Goal: Answer question/provide support: Share knowledge or assist other users

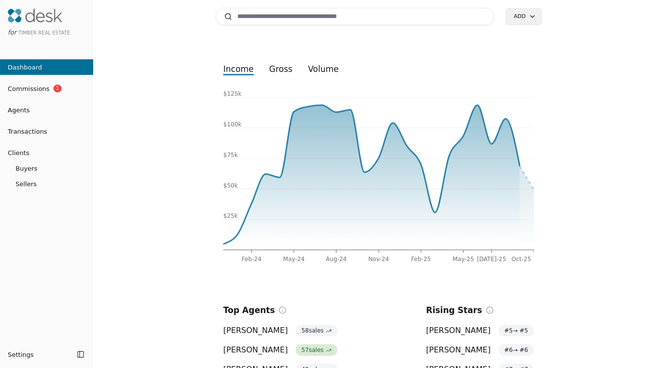
click at [24, 60] on link "Dashboard" at bounding box center [46, 67] width 93 height 16
click at [33, 22] on img at bounding box center [35, 16] width 54 height 14
click at [33, 132] on span "Transactions" at bounding box center [23, 131] width 47 height 10
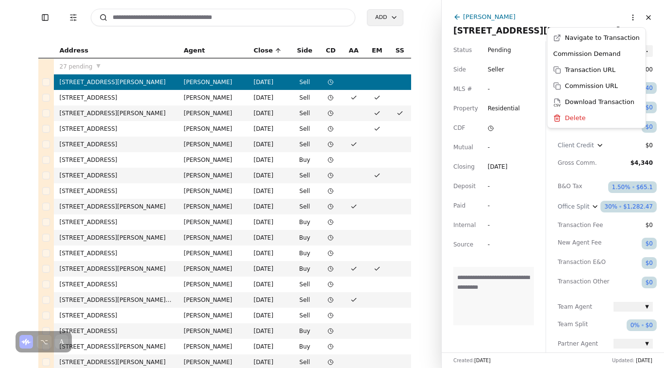
click at [631, 17] on html "Toggle Sidebar Transaction Filters Search Add Address Agent Close Side CD AA EM…" at bounding box center [332, 184] width 664 height 368
click at [588, 15] on html "Toggle Sidebar Transaction Filters Search Add Address Agent Close Side CD AA EM…" at bounding box center [332, 184] width 664 height 368
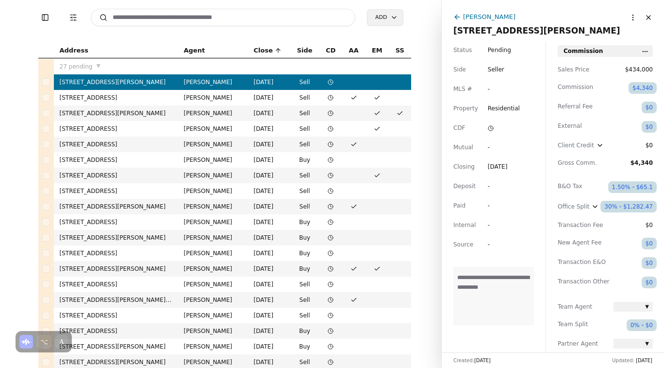
click at [45, 15] on button "Toggle Sidebar" at bounding box center [45, 18] width 14 height 14
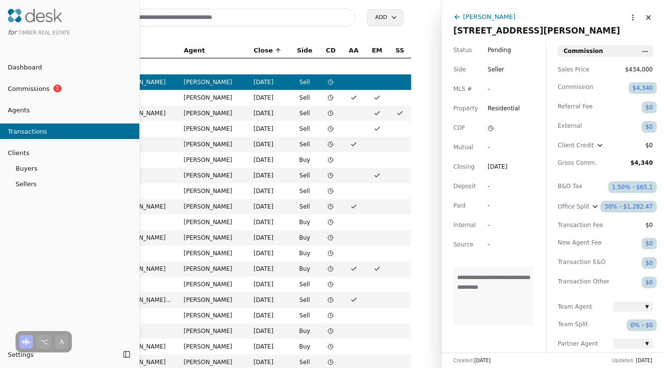
click at [648, 15] on div at bounding box center [332, 184] width 664 height 368
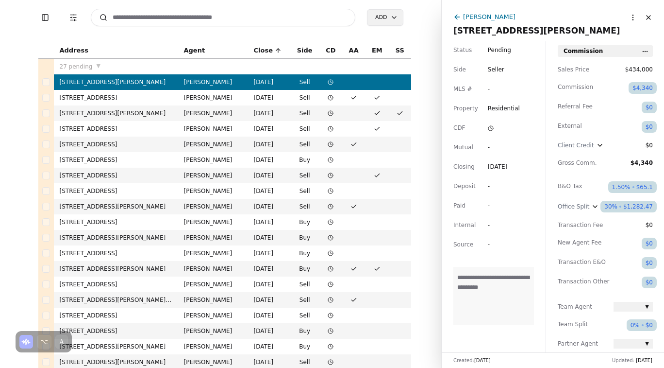
click at [647, 17] on button "Close" at bounding box center [649, 18] width 16 height 16
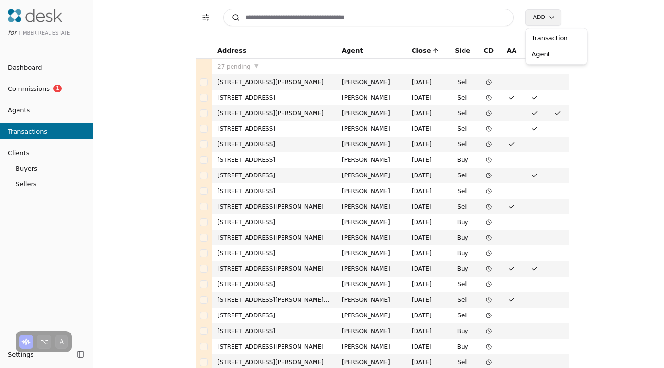
click at [543, 20] on html "for Timber Real Estate Dashboard Commissions 1 Agents Transactions Clients Buye…" at bounding box center [332, 184] width 664 height 368
click at [602, 17] on html "for Timber Real Estate Dashboard Commissions 1 Agents Transactions Clients Buye…" at bounding box center [332, 184] width 664 height 368
click at [20, 155] on span "Clients" at bounding box center [14, 153] width 29 height 10
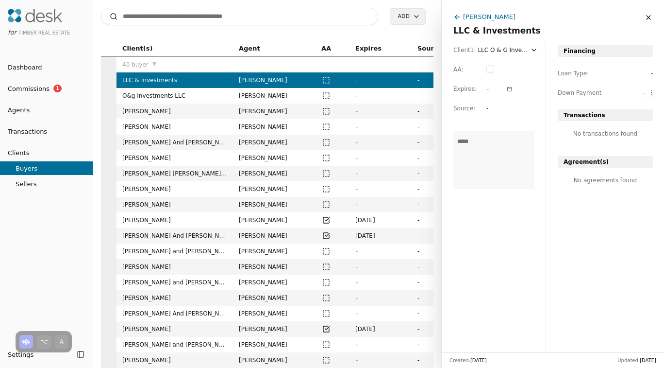
click at [29, 69] on span "Dashboard" at bounding box center [21, 67] width 42 height 10
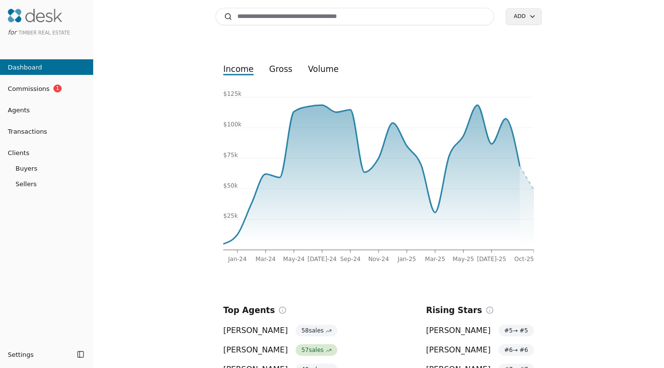
click at [39, 15] on img at bounding box center [35, 16] width 54 height 14
click at [77, 354] on button "Toggle Sidebar" at bounding box center [81, 354] width 14 height 14
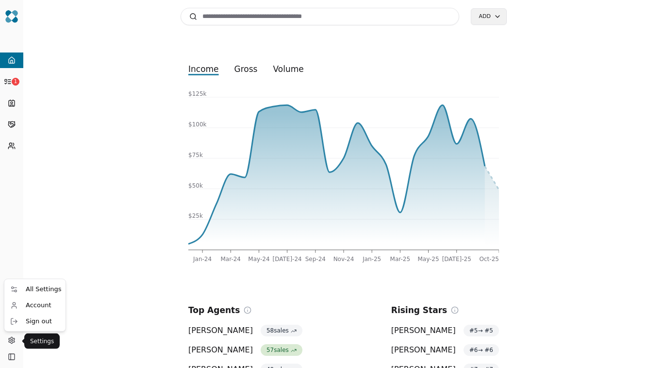
click at [12, 341] on html "1 Toggle Sidebar Toggle Sidebar Search Add income gross volume Jan-24 Mar-24 Ma…" at bounding box center [332, 184] width 664 height 368
click at [39, 307] on span "Account" at bounding box center [39, 305] width 26 height 10
click at [9, 345] on html "1 Toggle Sidebar Toggle Sidebar Search Add income gross volume Jan-24 Mar-24 Ma…" at bounding box center [332, 184] width 664 height 368
click at [44, 290] on span "All Settings" at bounding box center [44, 289] width 36 height 10
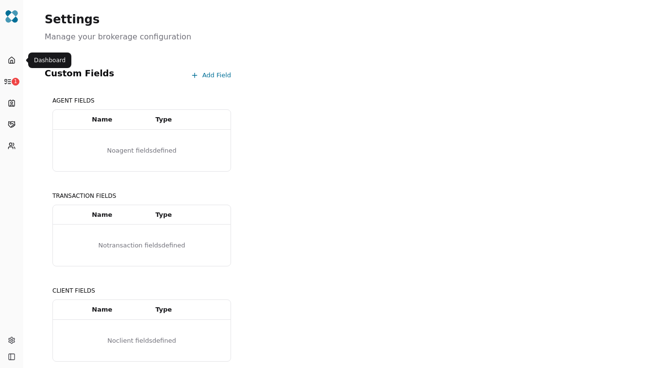
click at [11, 61] on icon at bounding box center [12, 61] width 2 height 3
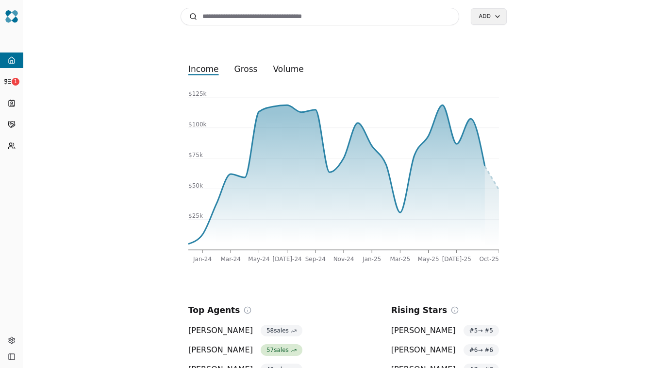
click at [6, 15] on img at bounding box center [12, 17] width 14 height 14
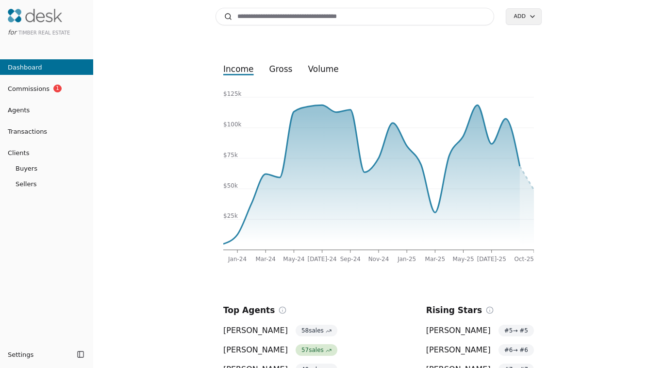
click at [27, 156] on span "Clients" at bounding box center [14, 153] width 29 height 10
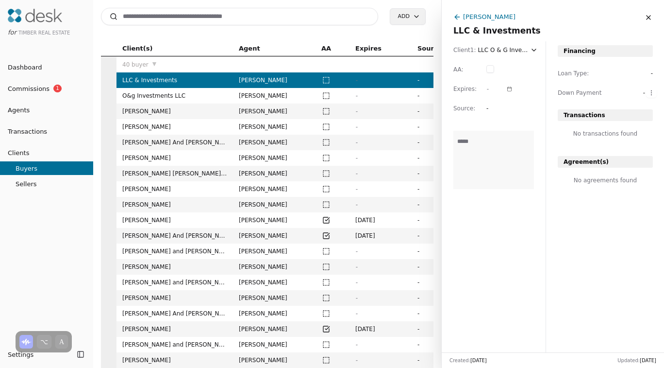
click at [646, 17] on button "Close" at bounding box center [649, 18] width 16 height 16
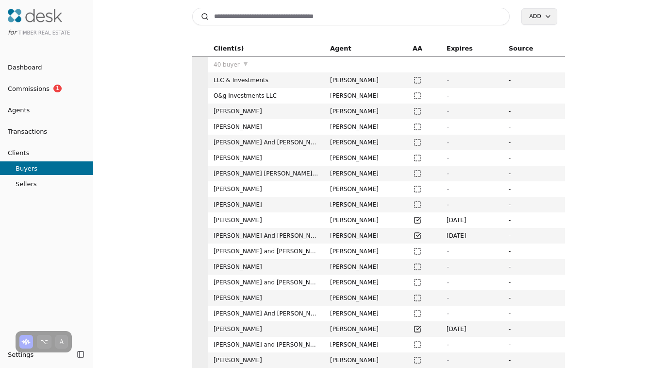
click at [26, 188] on span "Sellers" at bounding box center [46, 184] width 93 height 10
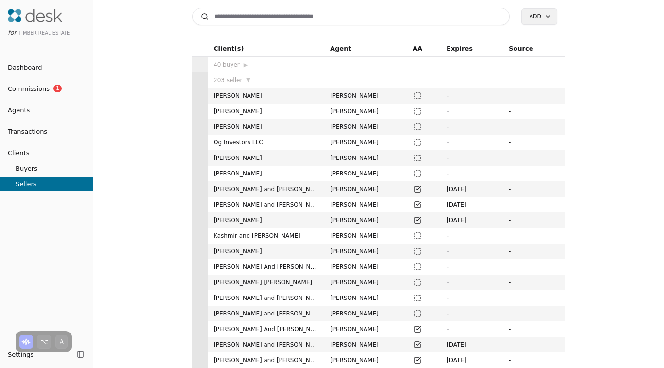
click at [24, 68] on span "Dashboard" at bounding box center [21, 67] width 42 height 10
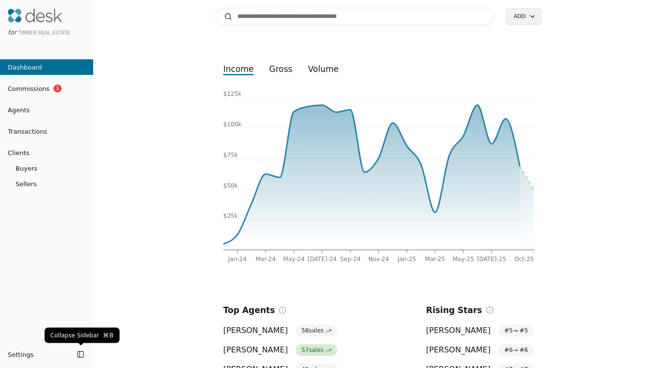
click at [83, 352] on button "Toggle Sidebar" at bounding box center [81, 354] width 14 height 14
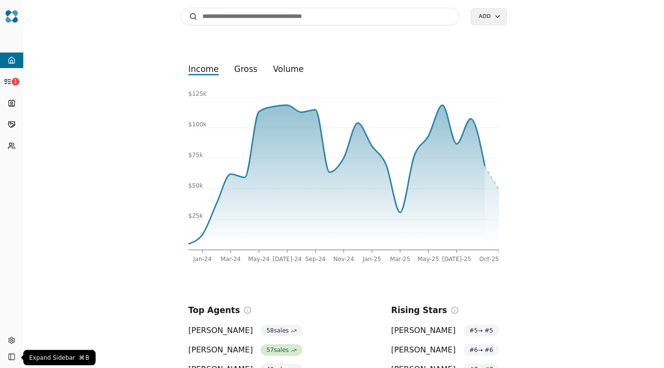
click at [11, 359] on button "Toggle Sidebar" at bounding box center [12, 357] width 14 height 14
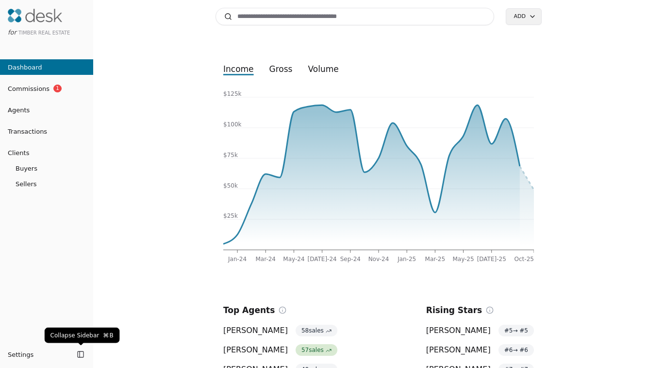
click at [82, 355] on button "Toggle Sidebar" at bounding box center [81, 354] width 14 height 14
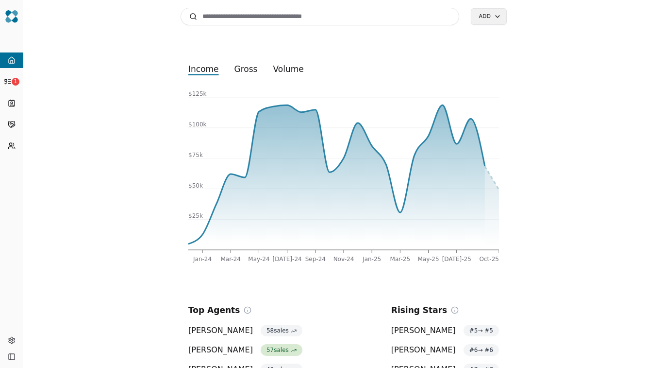
click at [12, 342] on html "1 Toggle Sidebar Toggle Sidebar Search Add income gross volume Jan-24 Mar-24 Ma…" at bounding box center [332, 184] width 664 height 368
click at [45, 305] on span "Account" at bounding box center [39, 305] width 26 height 10
click at [12, 338] on html "1 Toggle Sidebar Toggle Sidebar Search Add income gross volume Jan-24 Mar-24 Ma…" at bounding box center [332, 184] width 664 height 368
click at [56, 290] on span "All Settings" at bounding box center [44, 289] width 36 height 10
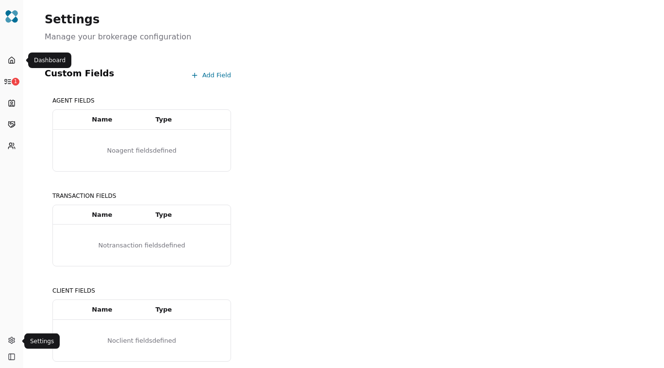
click at [14, 56] on icon at bounding box center [12, 60] width 8 height 8
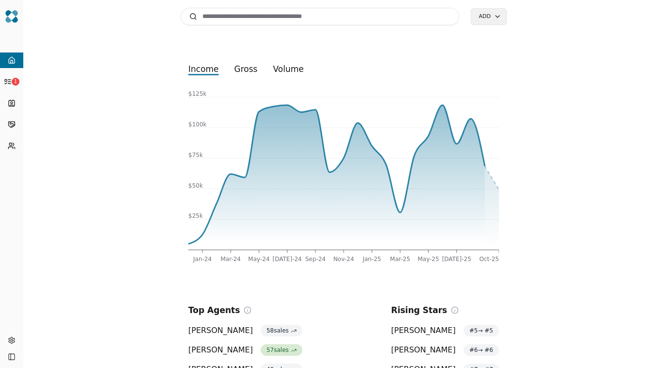
click at [9, 17] on img at bounding box center [12, 17] width 14 height 14
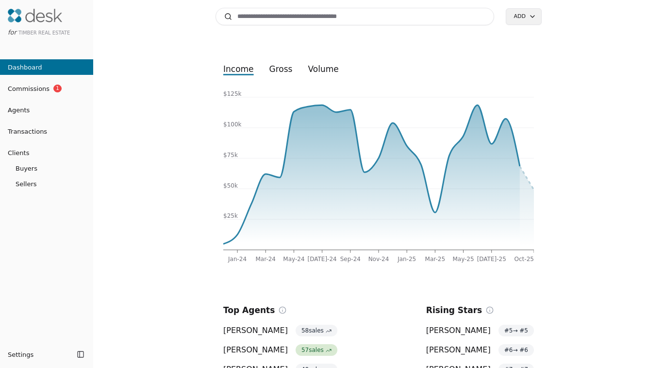
click at [39, 88] on span "Commissions" at bounding box center [25, 89] width 50 height 10
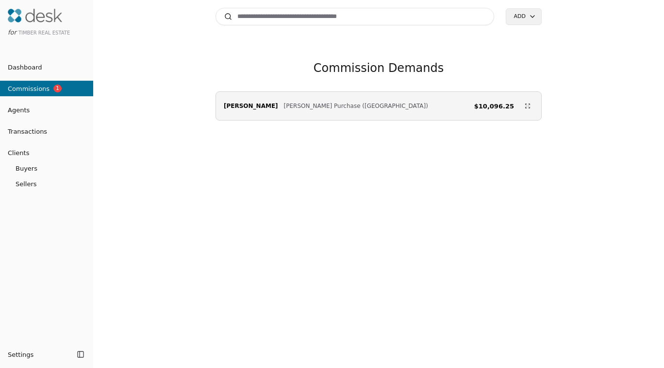
click at [21, 110] on span "Agents" at bounding box center [15, 110] width 30 height 10
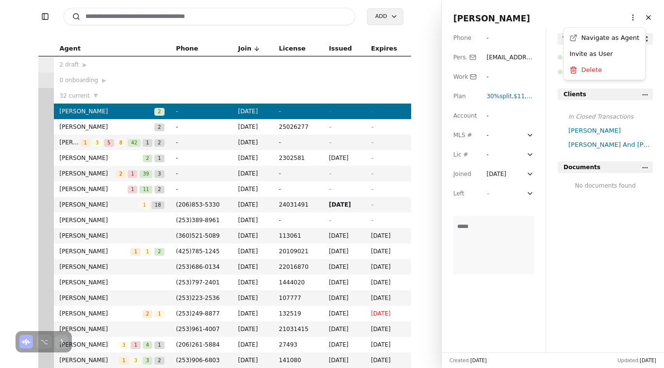
click at [634, 19] on html "Toggle Sidebar Search Add Agent Phone Join License Issued Expires 2 draft ▶ 0 o…" at bounding box center [332, 184] width 664 height 368
click at [611, 34] on link "Navigate as Agent" at bounding box center [604, 38] width 70 height 10
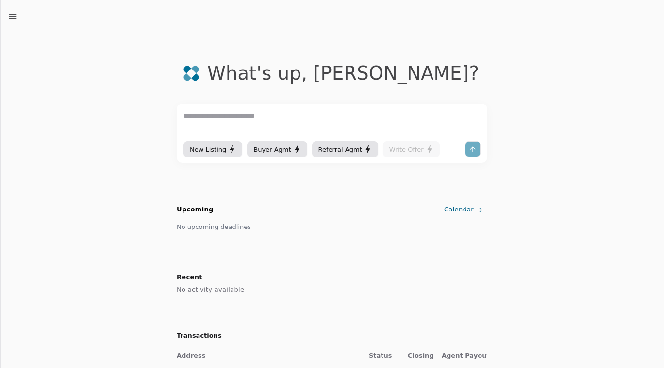
click at [253, 120] on textarea at bounding box center [332, 124] width 297 height 29
click at [282, 116] on textarea "**********" at bounding box center [332, 124] width 297 height 29
click at [398, 117] on textarea "**********" at bounding box center [332, 124] width 297 height 29
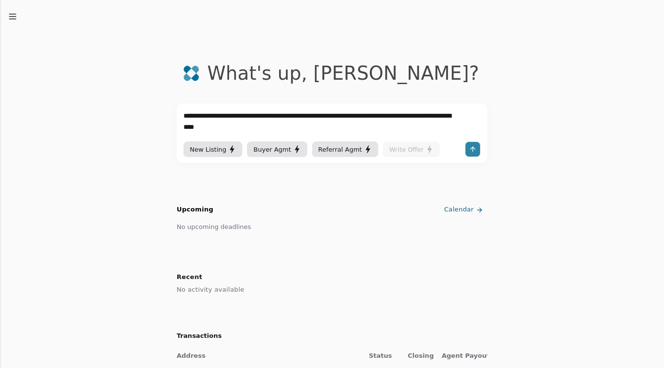
type textarea "**********"
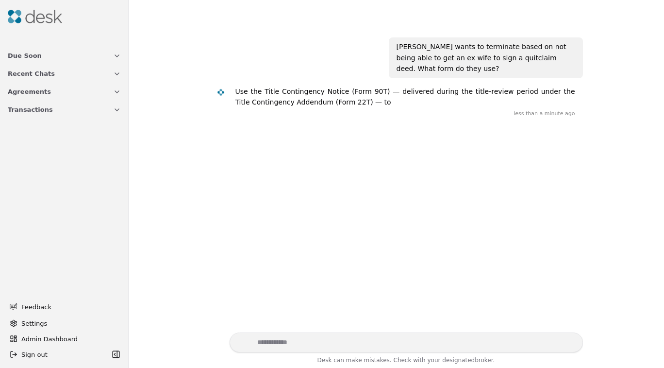
scroll to position [47, 0]
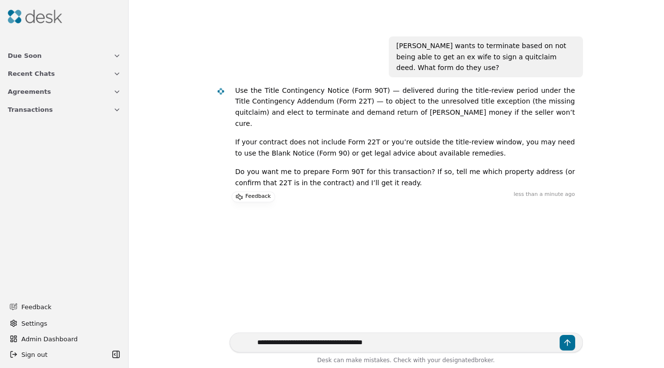
type textarea "**********"
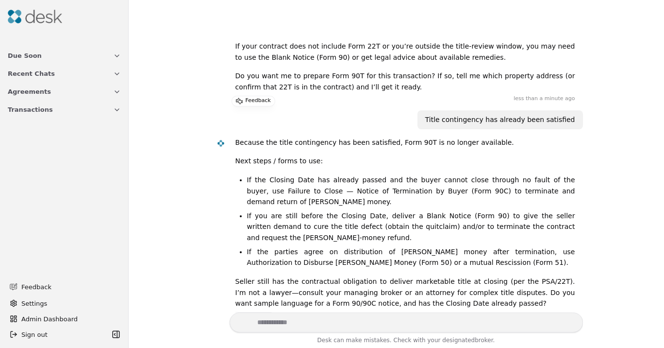
scroll to position [148, 0]
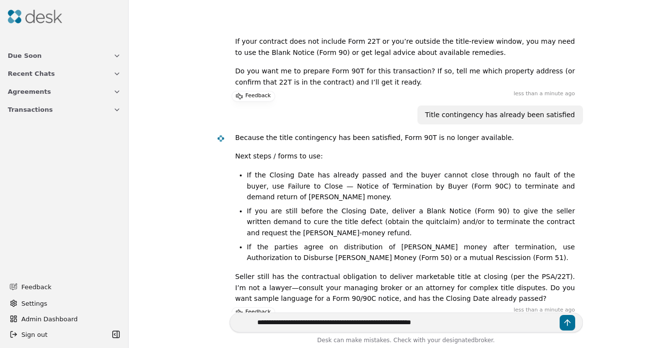
type textarea "**********"
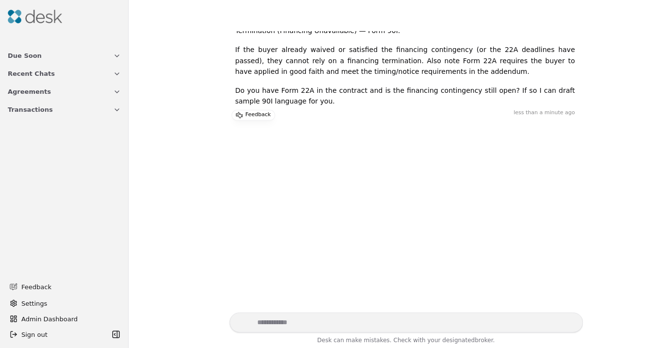
scroll to position [515, 0]
type textarea "**********"
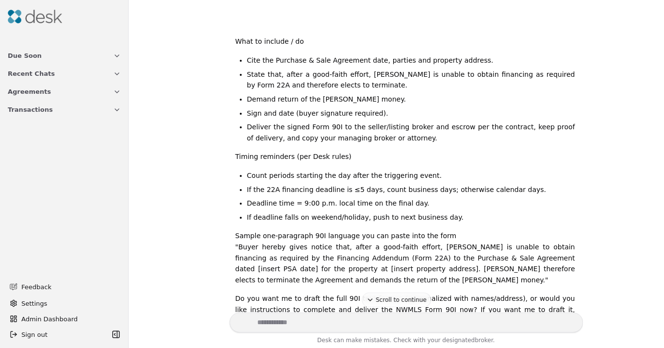
scroll to position [703, 0]
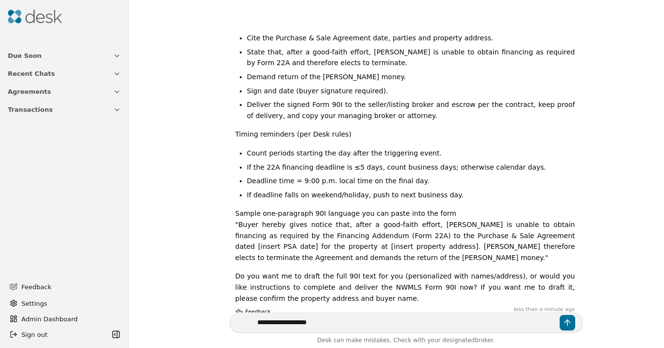
type textarea "**********"
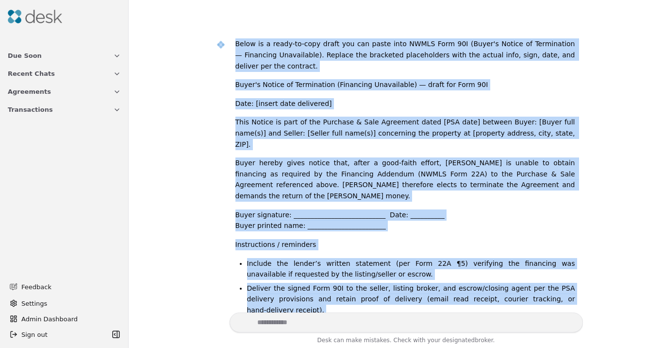
scroll to position [986, 0]
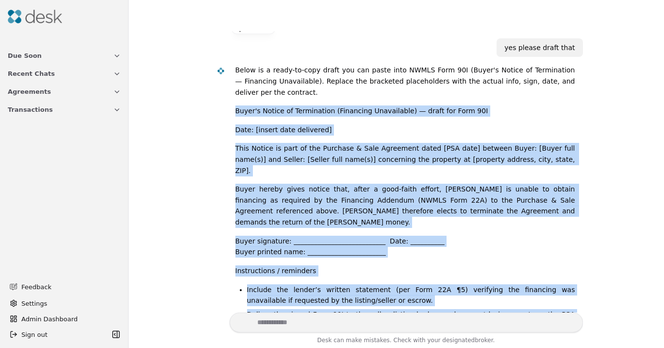
drag, startPoint x: 390, startPoint y: 245, endPoint x: 228, endPoint y: 91, distance: 223.2
click at [228, 91] on div "Below is a ready-to-copy draft you can paste into NWMLS Form 90I (Buyer's Notic…" at bounding box center [396, 229] width 357 height 328
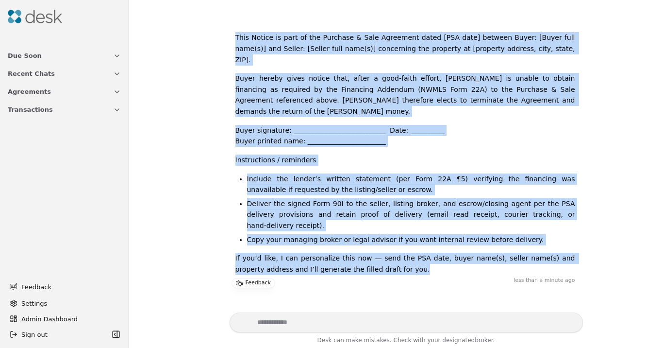
scroll to position [1098, 0]
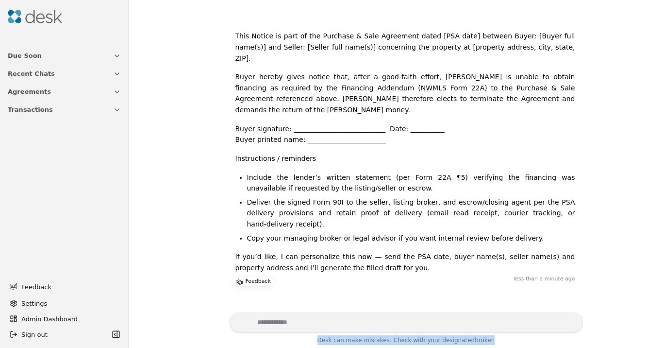
drag, startPoint x: 312, startPoint y: 342, endPoint x: 485, endPoint y: 347, distance: 172.9
click at [485, 347] on div "Desk can make mistakes. Check with your designated broker." at bounding box center [406, 341] width 353 height 13
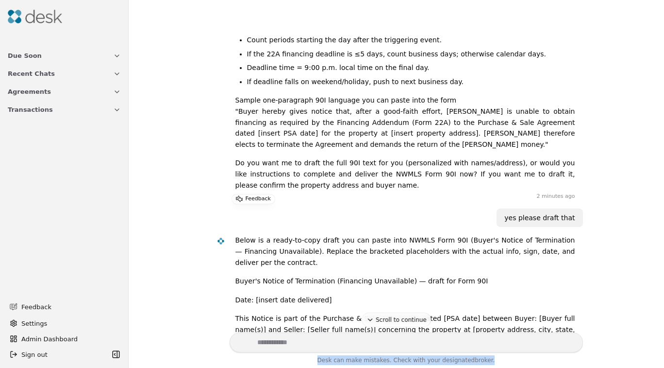
scroll to position [1015, 0]
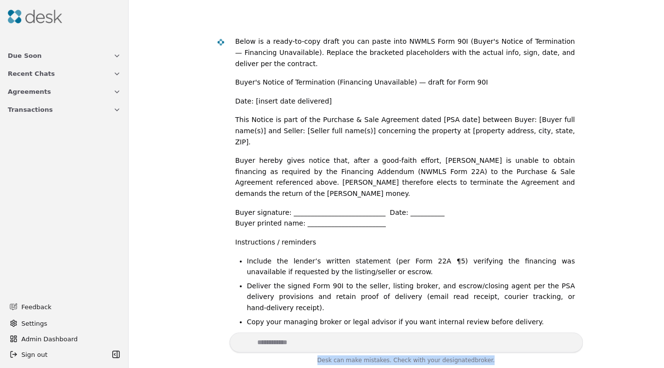
click at [21, 335] on span "Admin Dashboard" at bounding box center [70, 339] width 98 height 10
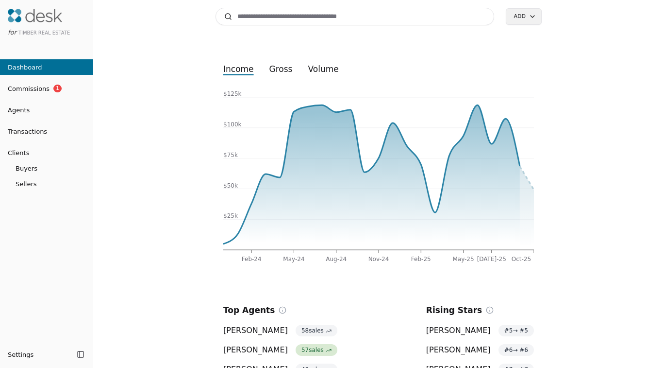
click at [26, 111] on span "Agents" at bounding box center [15, 110] width 30 height 10
